Goal: Task Accomplishment & Management: Use online tool/utility

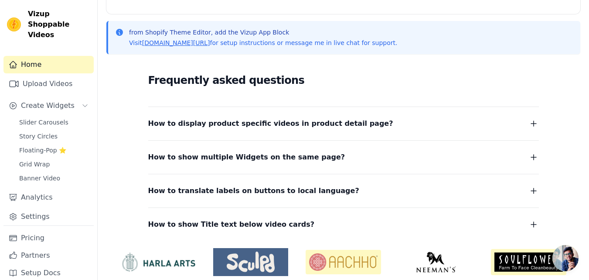
scroll to position [210, 0]
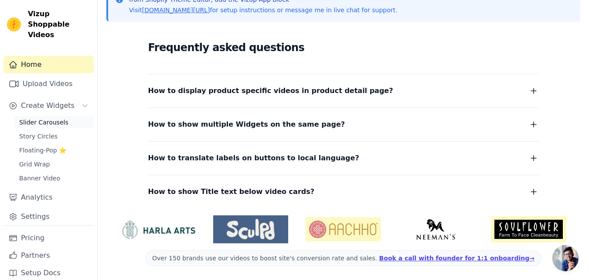
click at [41, 118] on span "Slider Carousels" at bounding box center [43, 122] width 49 height 9
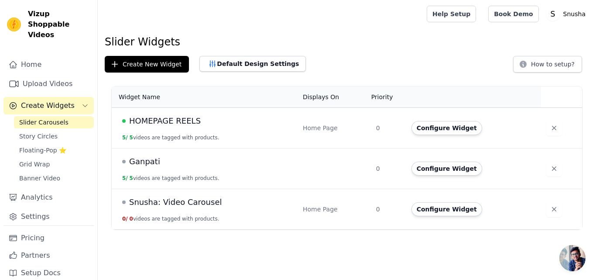
click at [145, 162] on span "Ganpati" at bounding box center [144, 161] width 31 height 12
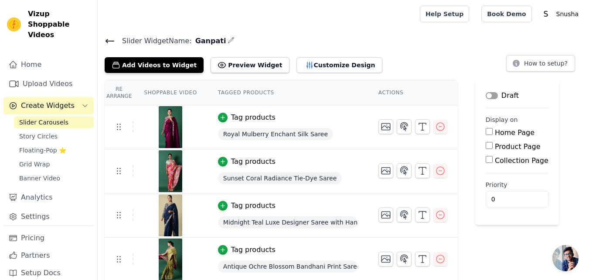
click at [238, 72] on div "Slider Widget Name: Ganpati Add Videos to Widget Preview Widget Customize Desig…" at bounding box center [343, 180] width 491 height 290
click at [239, 70] on button "Preview Widget" at bounding box center [250, 65] width 78 height 16
click at [108, 39] on icon at bounding box center [110, 40] width 8 height 3
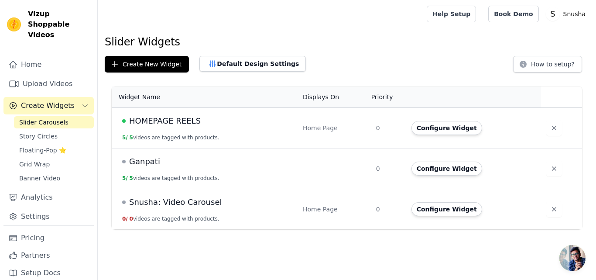
click at [151, 152] on td "Ganpati 5 / 5 videos are tagged with products." at bounding box center [205, 168] width 186 height 41
click at [147, 162] on span "Ganpati" at bounding box center [144, 161] width 31 height 12
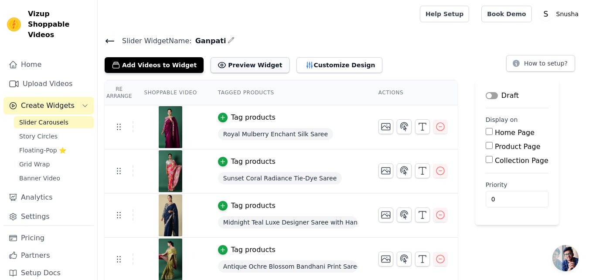
click at [232, 67] on button "Preview Widget" at bounding box center [250, 65] width 78 height 16
click at [105, 36] on icon at bounding box center [110, 41] width 10 height 10
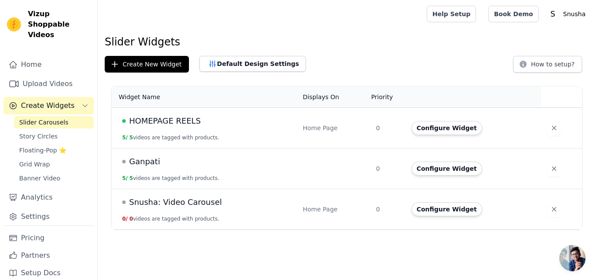
click at [143, 162] on span "Ganpati" at bounding box center [144, 161] width 31 height 12
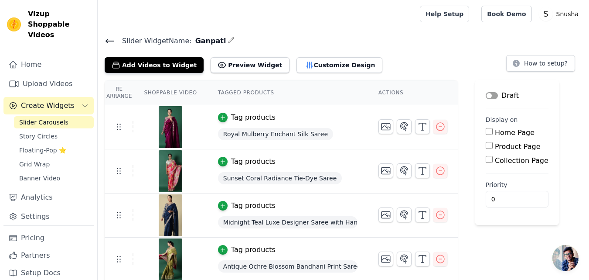
click at [486, 131] on input "Home Page" at bounding box center [489, 131] width 7 height 7
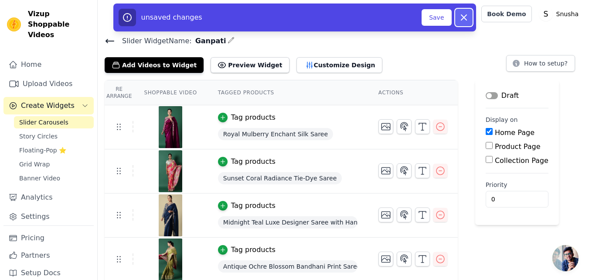
click at [463, 17] on icon "button" at bounding box center [463, 17] width 5 height 5
checkbox input "false"
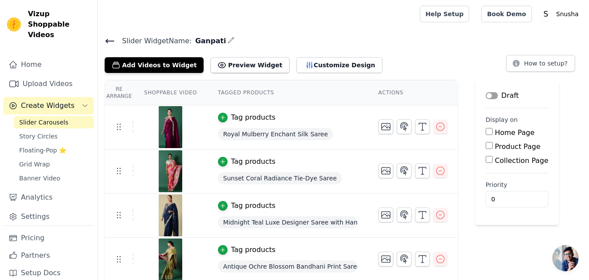
click at [109, 42] on icon at bounding box center [110, 41] width 10 height 10
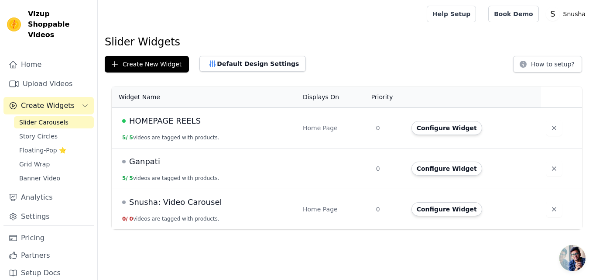
click at [153, 115] on span "HOMEPAGE REELS" at bounding box center [165, 121] width 72 height 12
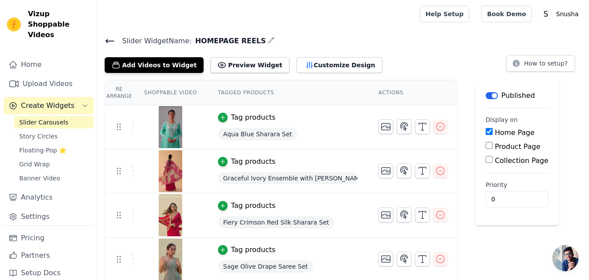
click at [486, 129] on input "Home Page" at bounding box center [489, 131] width 7 height 7
checkbox input "false"
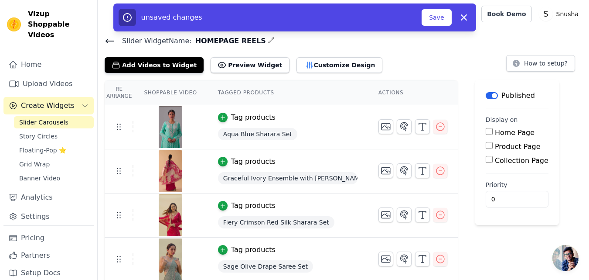
click at [486, 93] on button "Label" at bounding box center [492, 95] width 12 height 7
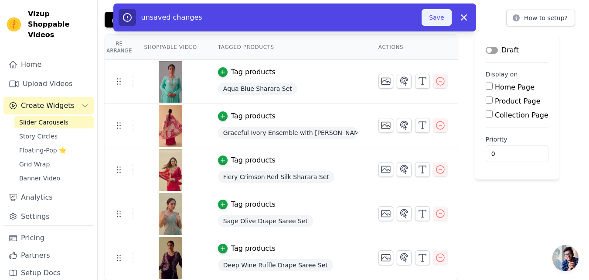
click at [436, 20] on button "Save" at bounding box center [437, 17] width 30 height 17
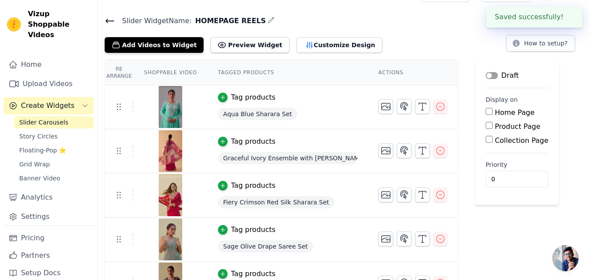
scroll to position [0, 0]
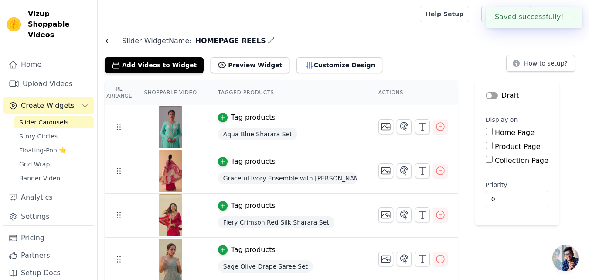
click at [107, 37] on icon at bounding box center [110, 41] width 10 height 10
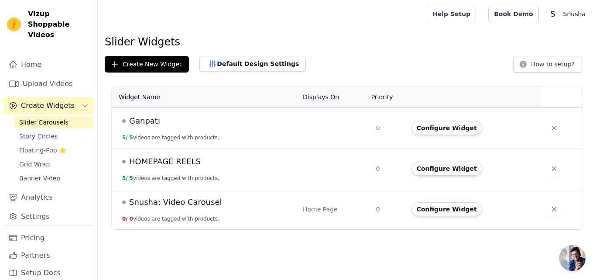
click at [182, 128] on td "Ganpati 5 / 5 videos are tagged with products." at bounding box center [205, 128] width 186 height 41
click at [143, 122] on span "Ganpati" at bounding box center [144, 121] width 31 height 12
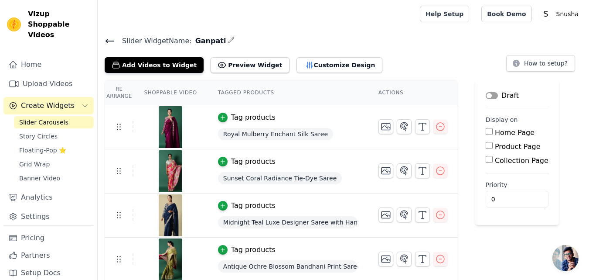
click at [486, 91] on div "Draft" at bounding box center [502, 95] width 33 height 10
click at [488, 94] on button "Label" at bounding box center [492, 95] width 12 height 7
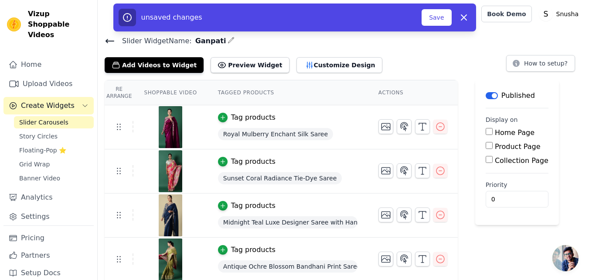
click at [486, 130] on input "Home Page" at bounding box center [489, 131] width 7 height 7
checkbox input "true"
click at [438, 23] on button "Save" at bounding box center [437, 17] width 30 height 17
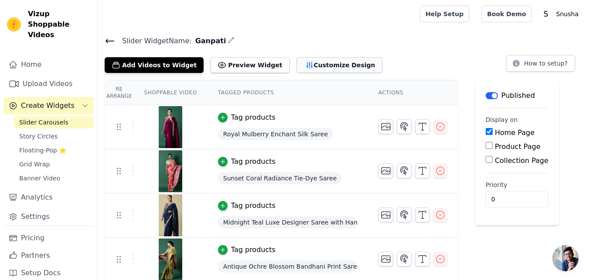
click at [314, 61] on button "Customize Design" at bounding box center [340, 65] width 86 height 16
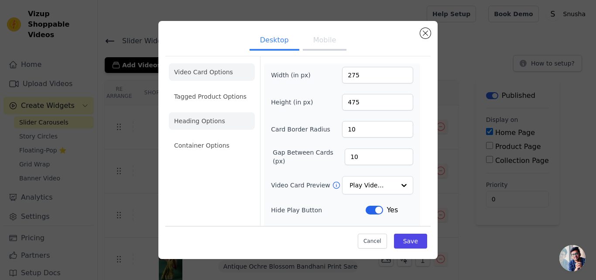
click at [211, 119] on li "Heading Options" at bounding box center [212, 120] width 86 height 17
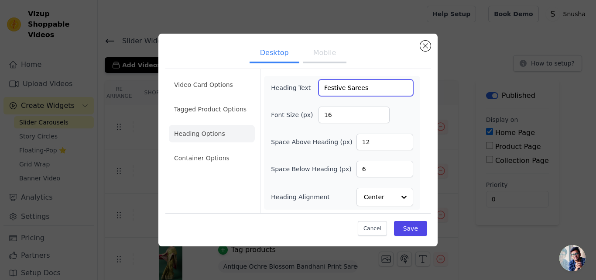
drag, startPoint x: 368, startPoint y: 90, endPoint x: 319, endPoint y: 82, distance: 50.5
click at [319, 82] on input "Festive Sarees" at bounding box center [365, 87] width 95 height 17
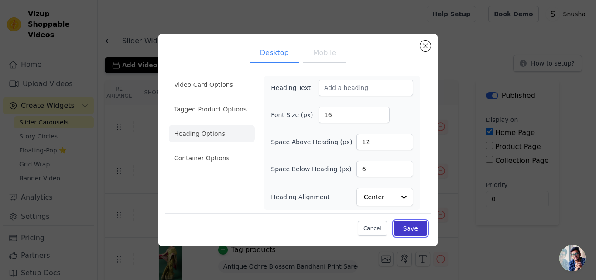
click at [415, 227] on button "Save" at bounding box center [410, 228] width 33 height 15
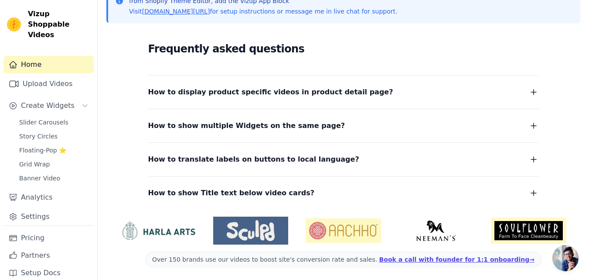
scroll to position [210, 0]
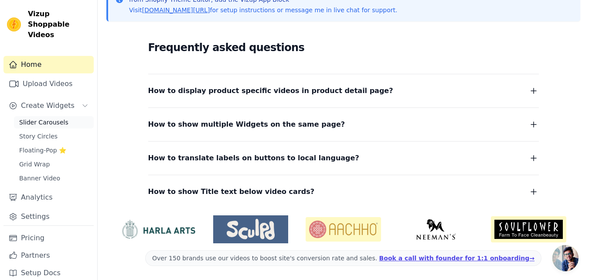
click at [42, 118] on span "Slider Carousels" at bounding box center [43, 122] width 49 height 9
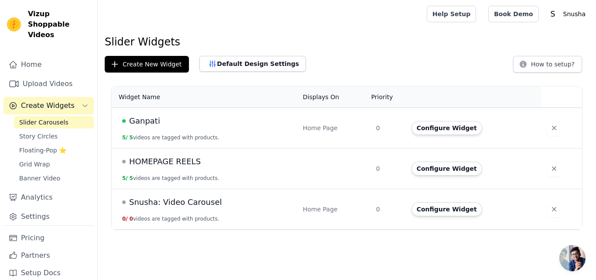
click at [142, 119] on span "Ganpati" at bounding box center [144, 121] width 31 height 12
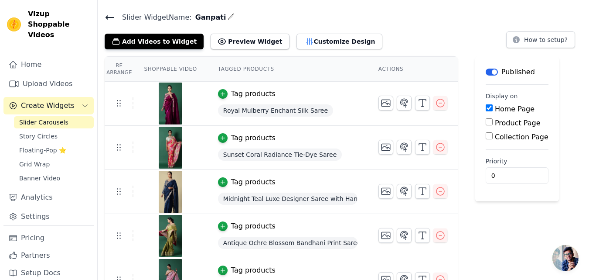
scroll to position [45, 0]
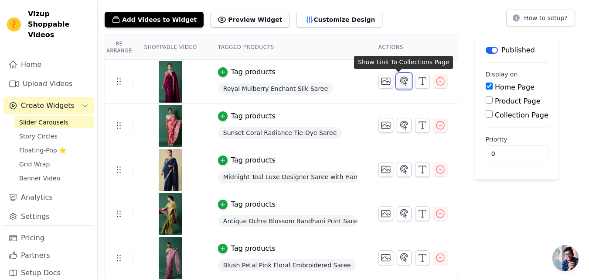
click at [401, 81] on icon "button" at bounding box center [404, 81] width 10 height 10
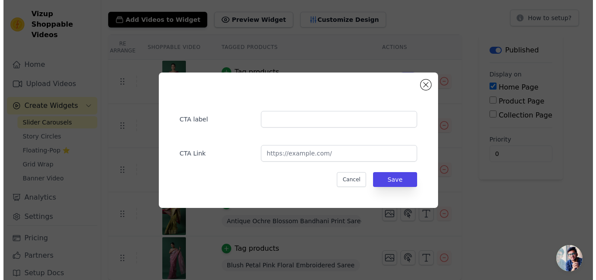
scroll to position [0, 0]
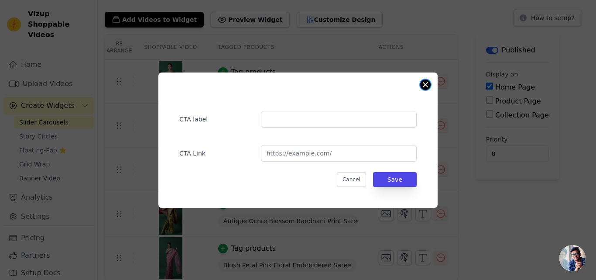
click at [430, 83] on div "CTA label CTA Link Cancel Save" at bounding box center [297, 139] width 279 height 135
click at [426, 83] on button "Close modal" at bounding box center [425, 84] width 10 height 10
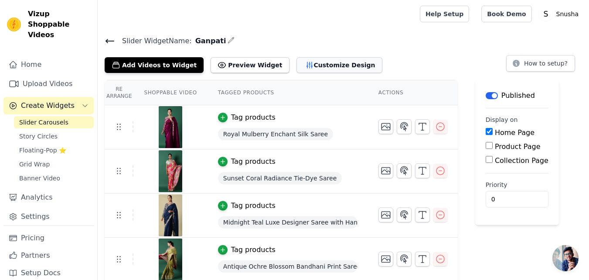
click at [310, 66] on button "Customize Design" at bounding box center [340, 65] width 86 height 16
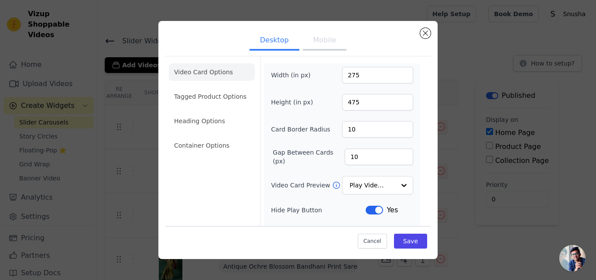
click at [315, 39] on button "Mobile" at bounding box center [325, 40] width 44 height 19
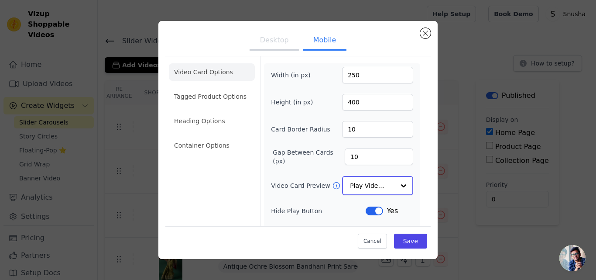
click at [384, 188] on input "Video Card Preview" at bounding box center [372, 185] width 45 height 17
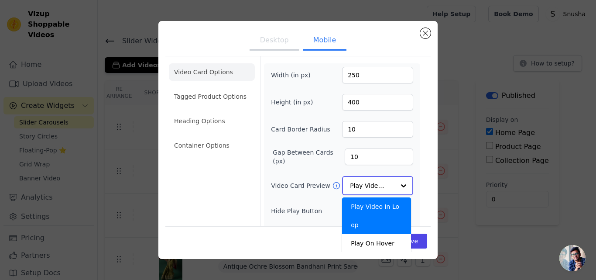
click at [384, 188] on input "Video Card Preview" at bounding box center [372, 185] width 45 height 17
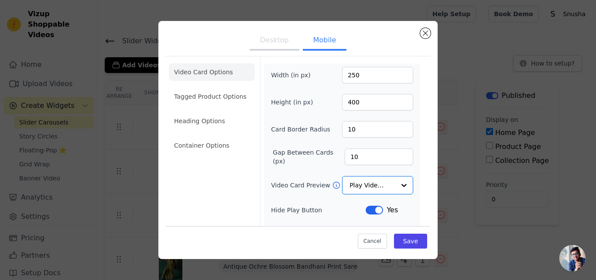
click at [274, 38] on button "Desktop" at bounding box center [274, 40] width 50 height 19
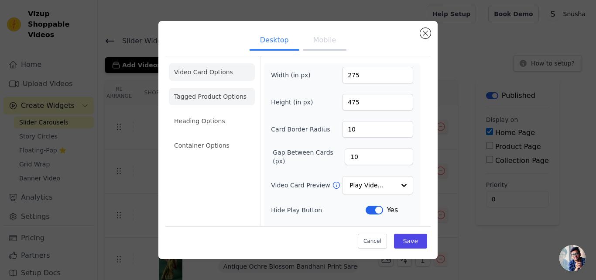
click at [194, 136] on li "Tagged Product Options" at bounding box center [212, 144] width 86 height 17
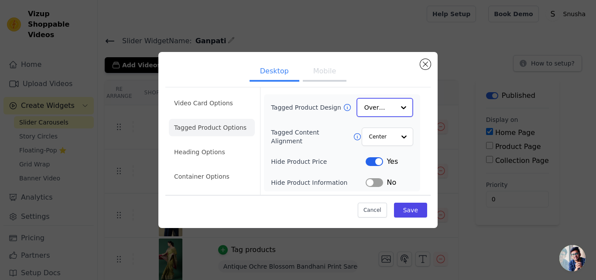
click at [396, 107] on div at bounding box center [403, 107] width 17 height 17
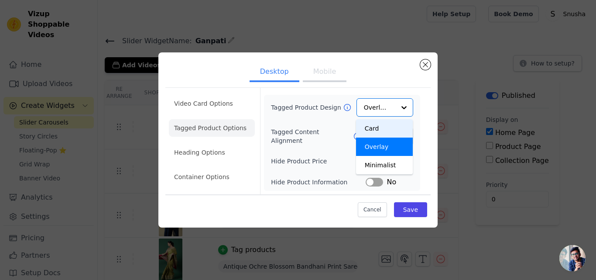
click at [400, 80] on ul "Desktop Mobile" at bounding box center [297, 72] width 265 height 26
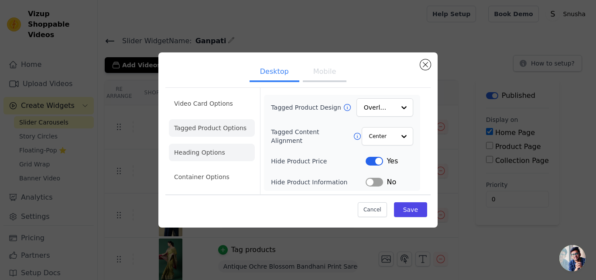
click at [169, 154] on li "Heading Options" at bounding box center [212, 151] width 86 height 17
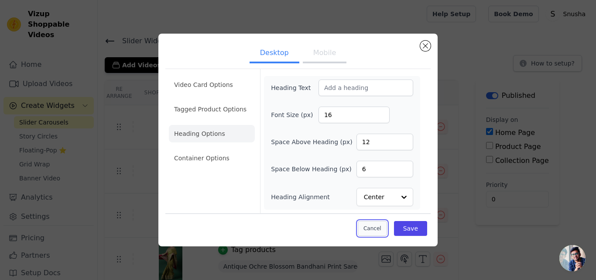
click at [370, 231] on button "Cancel" at bounding box center [372, 228] width 29 height 15
